Goal: Navigation & Orientation: Find specific page/section

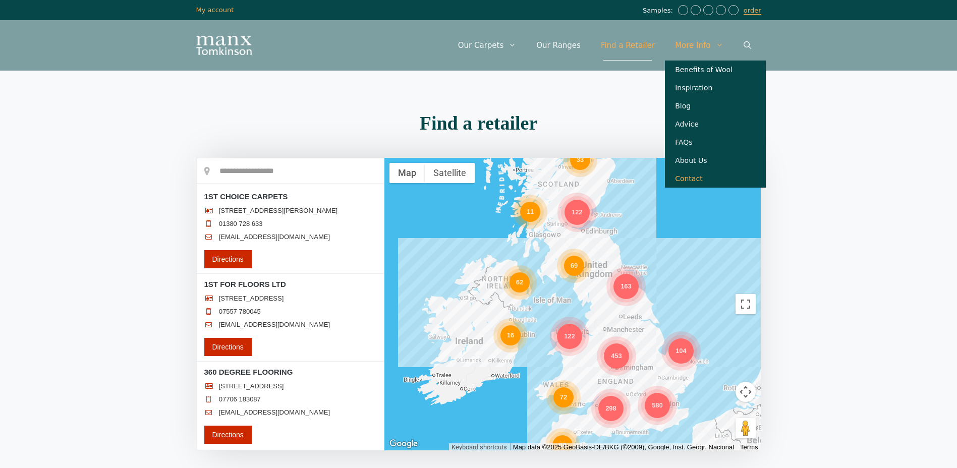
click at [690, 188] on link "Contact" at bounding box center [715, 178] width 101 height 18
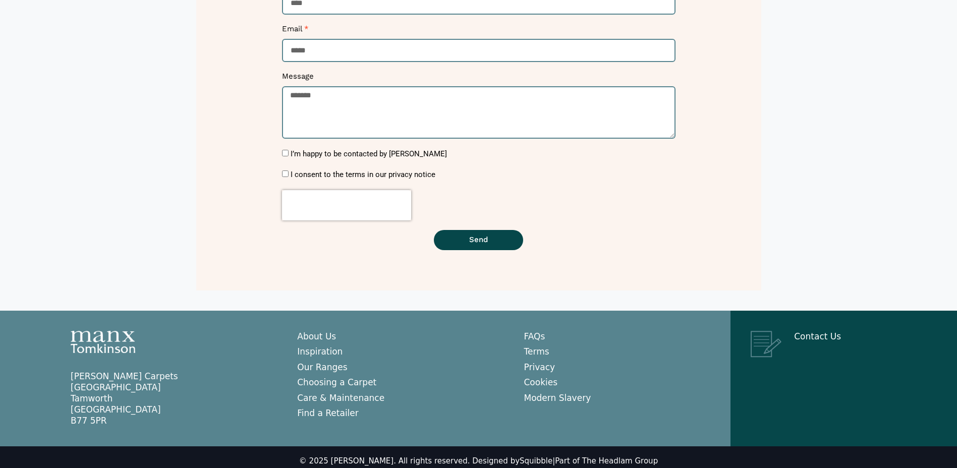
scroll to position [260, 0]
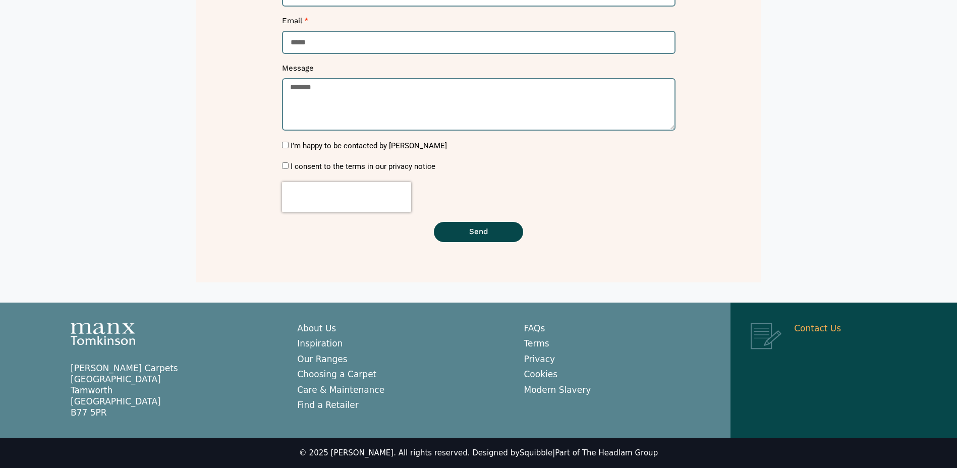
click at [811, 329] on link "Contact Us" at bounding box center [817, 328] width 47 height 10
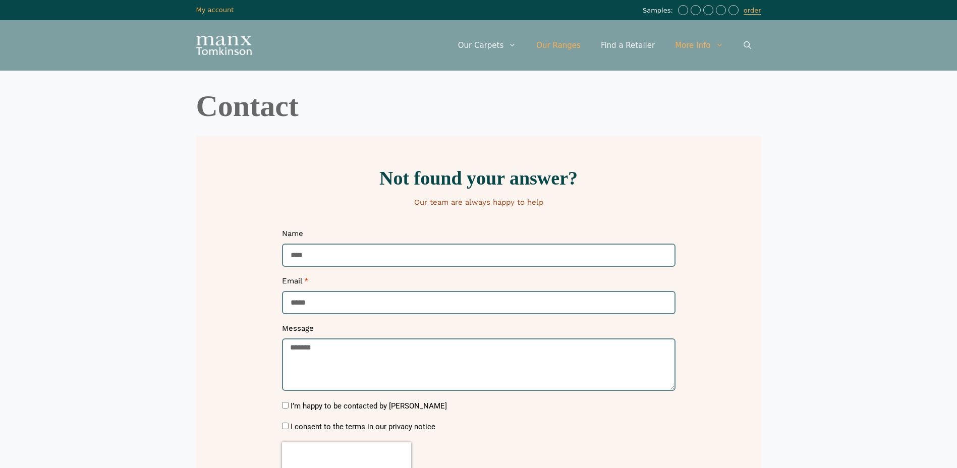
click at [577, 46] on link "Our Ranges" at bounding box center [558, 45] width 65 height 30
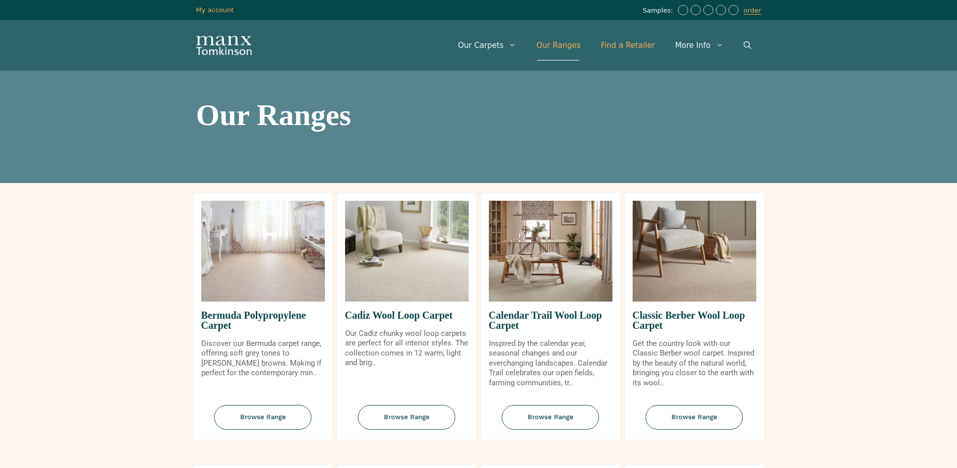
click at [646, 44] on link "Find a Retailer" at bounding box center [628, 45] width 74 height 30
